Goal: Information Seeking & Learning: Learn about a topic

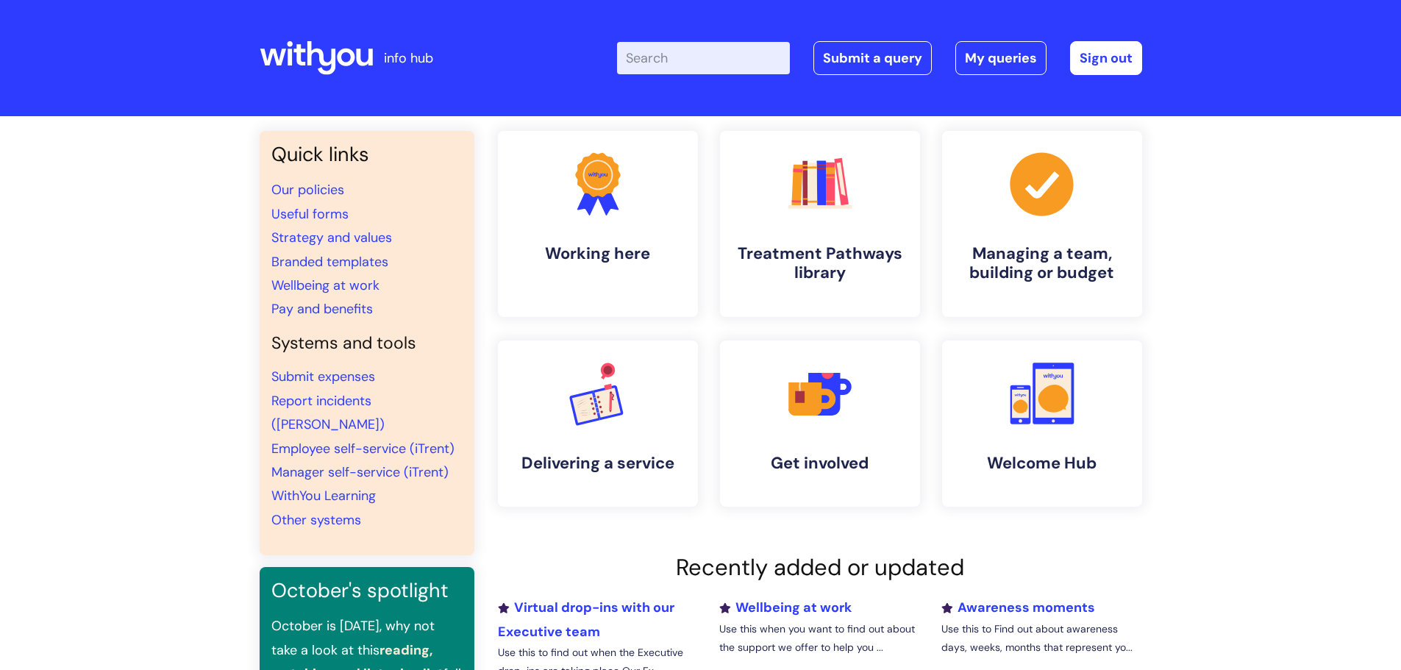
click at [692, 60] on input "Enter your search term here..." at bounding box center [703, 58] width 173 height 32
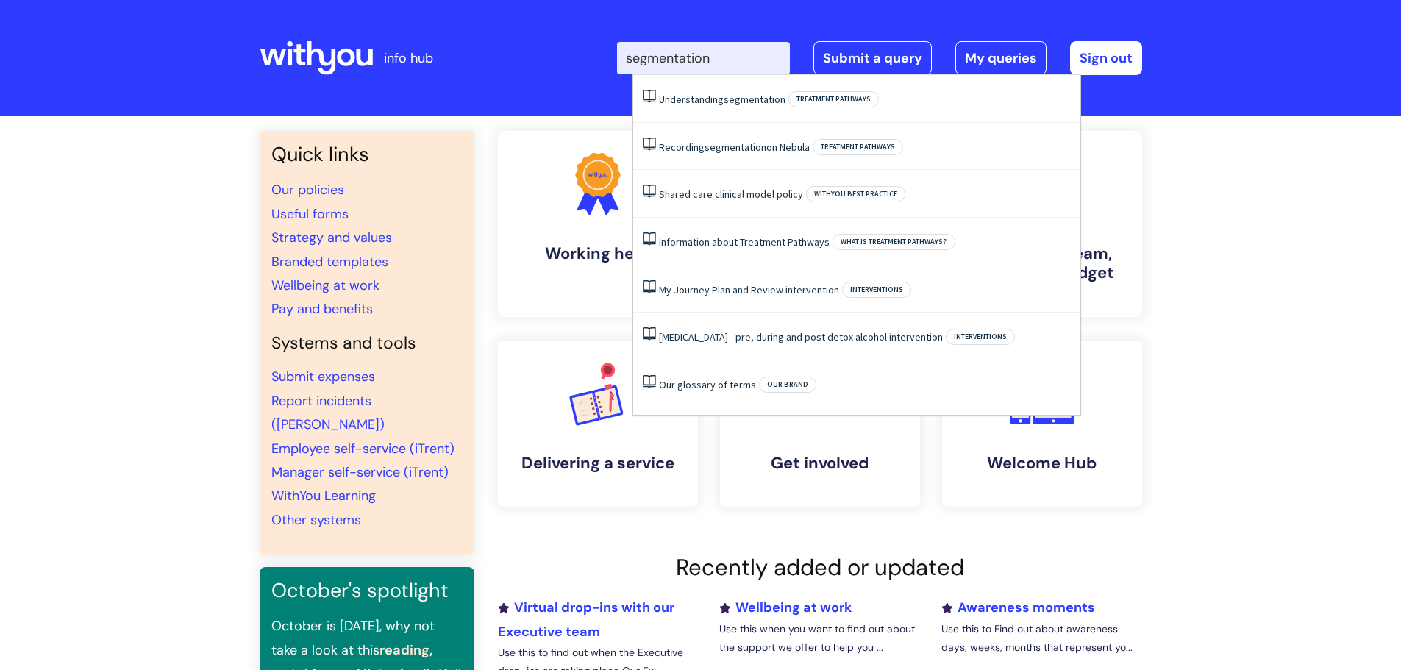
type input "segmentation"
click button "Search" at bounding box center [0, 0] width 0 height 0
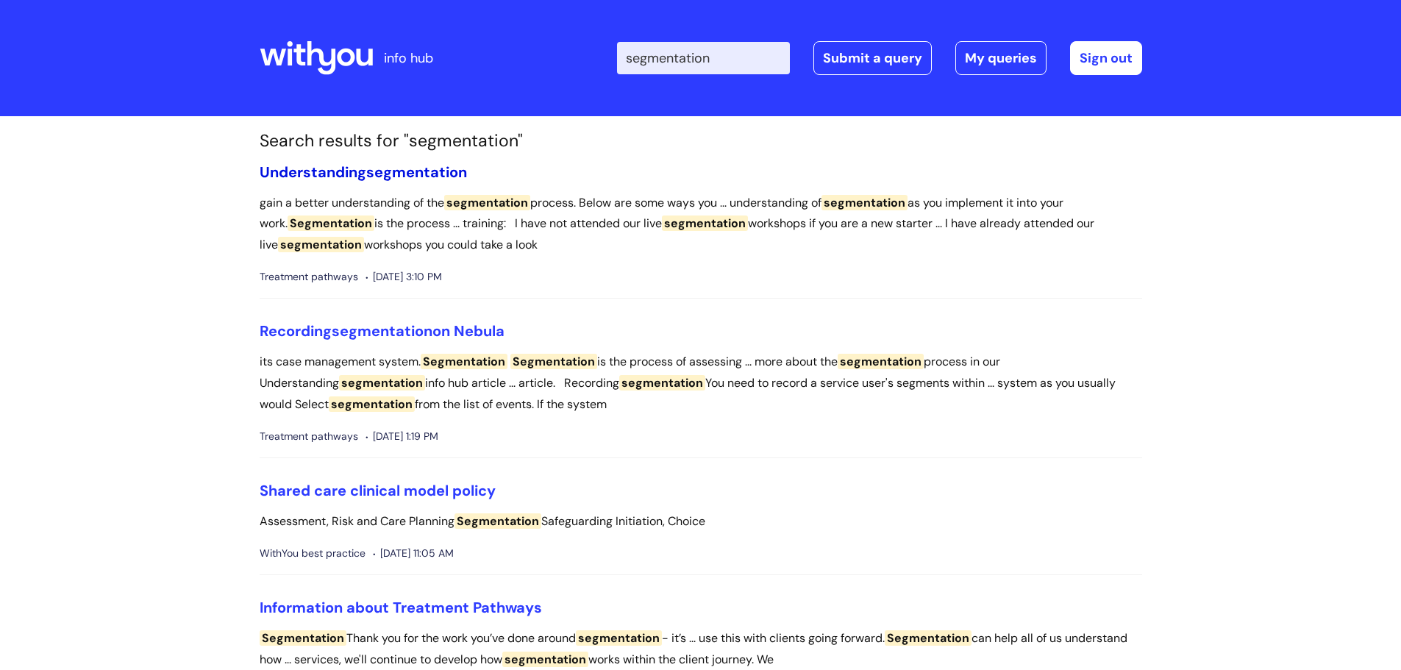
click at [352, 166] on link "Understanding segmentation" at bounding box center [363, 172] width 207 height 19
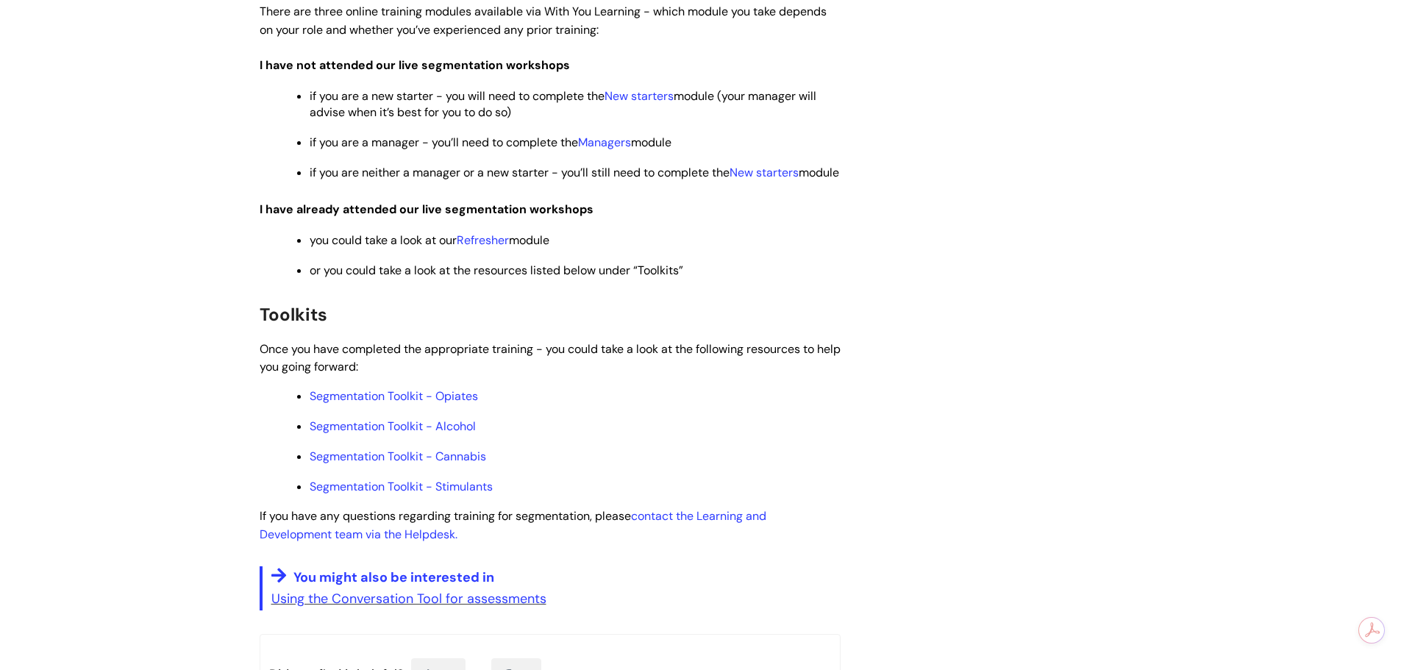
scroll to position [736, 0]
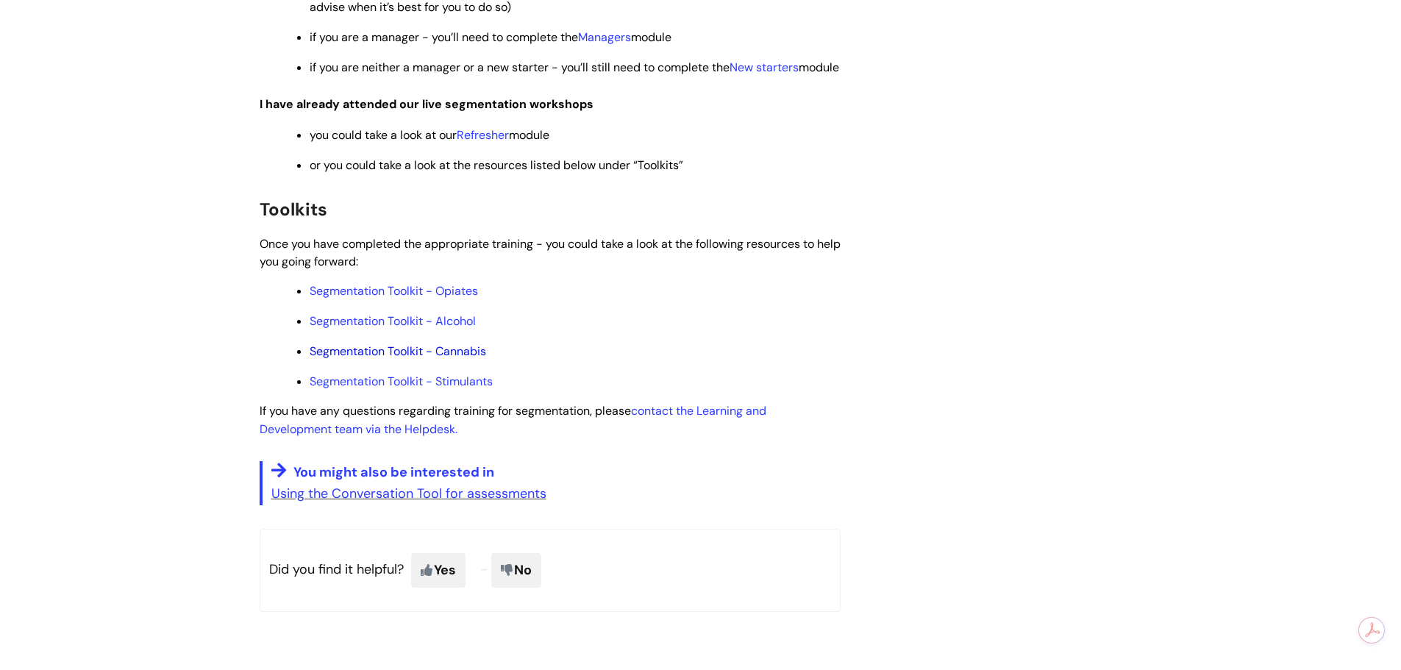
click at [410, 359] on link "Segmentation Toolkit - Cannabis" at bounding box center [398, 351] width 177 height 15
